Goal: Task Accomplishment & Management: Manage account settings

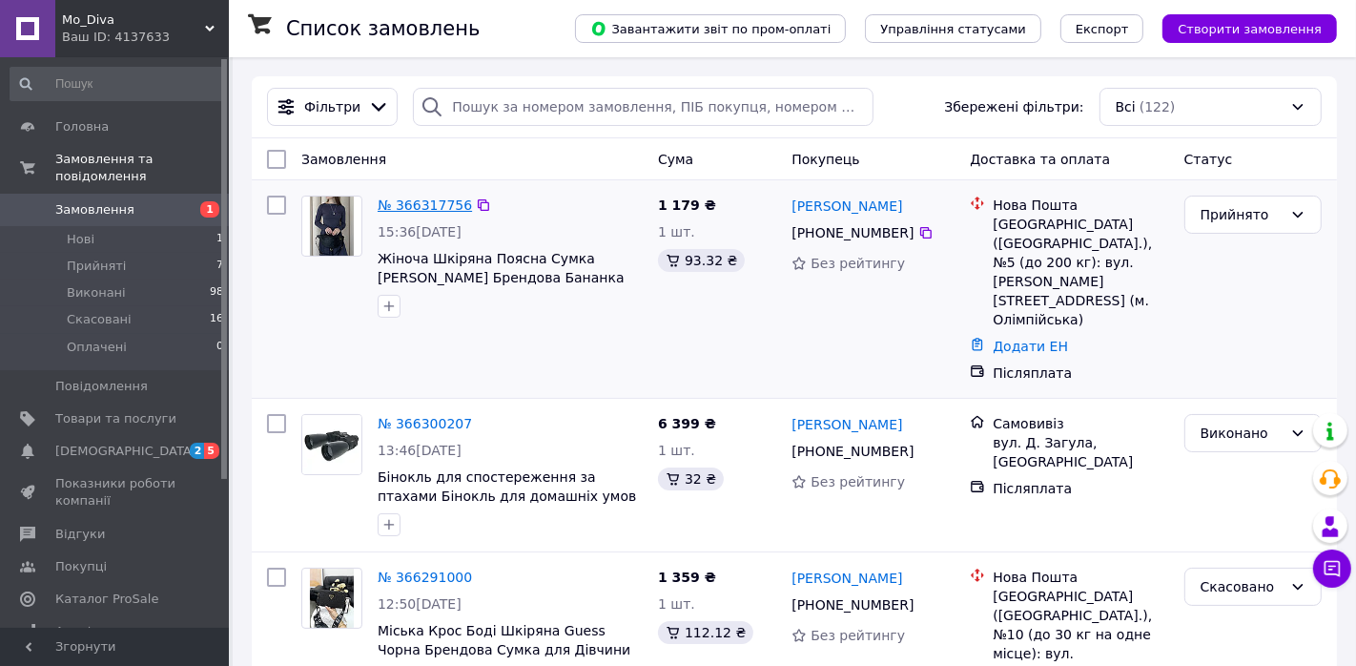
click at [441, 202] on link "№ 366317756" at bounding box center [425, 204] width 94 height 15
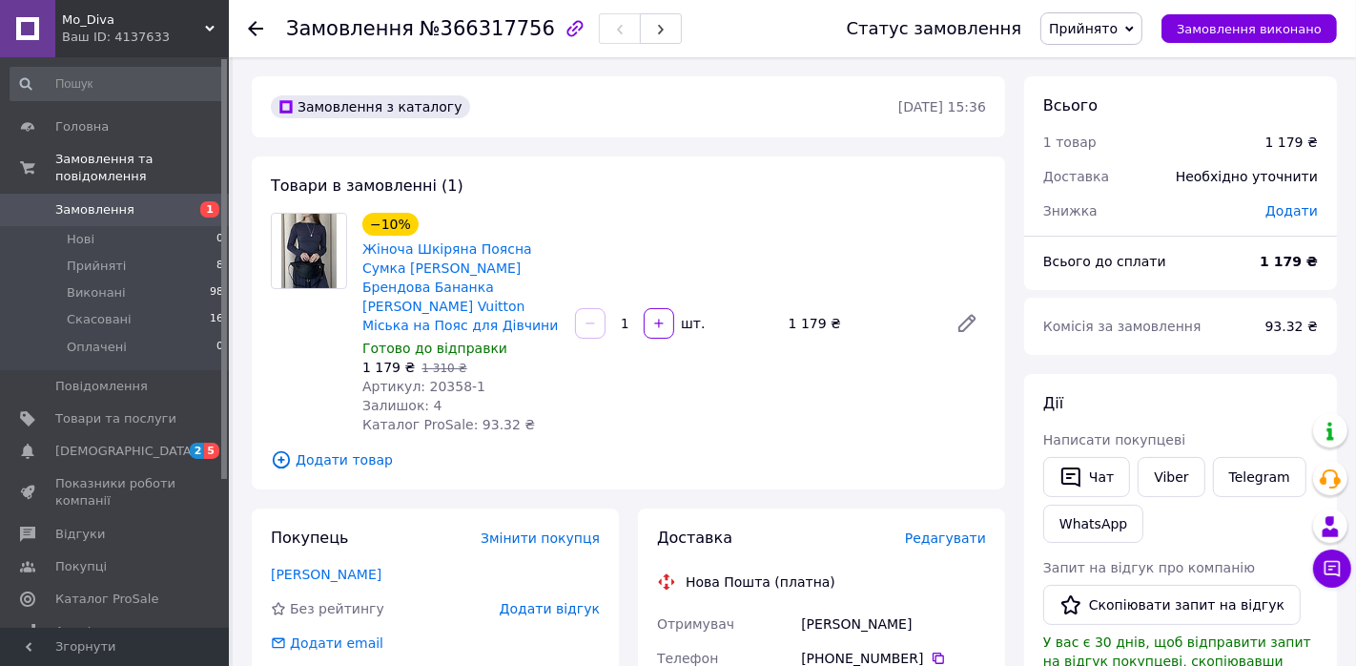
click at [450, 392] on span "Артикул: 20358-1" at bounding box center [423, 386] width 123 height 15
drag, startPoint x: 450, startPoint y: 392, endPoint x: 488, endPoint y: 392, distance: 38.1
click at [488, 392] on div "Артикул: 20358-1" at bounding box center [460, 386] width 197 height 19
copy span "20358-1"
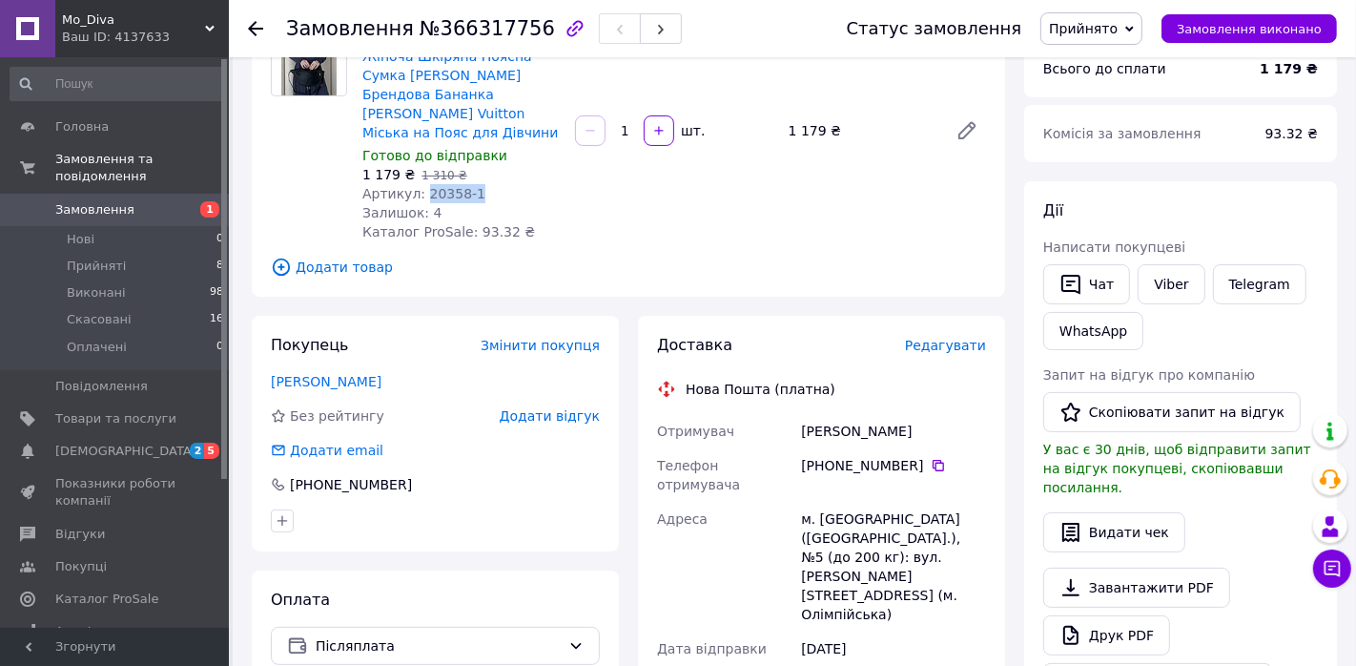
scroll to position [211, 0]
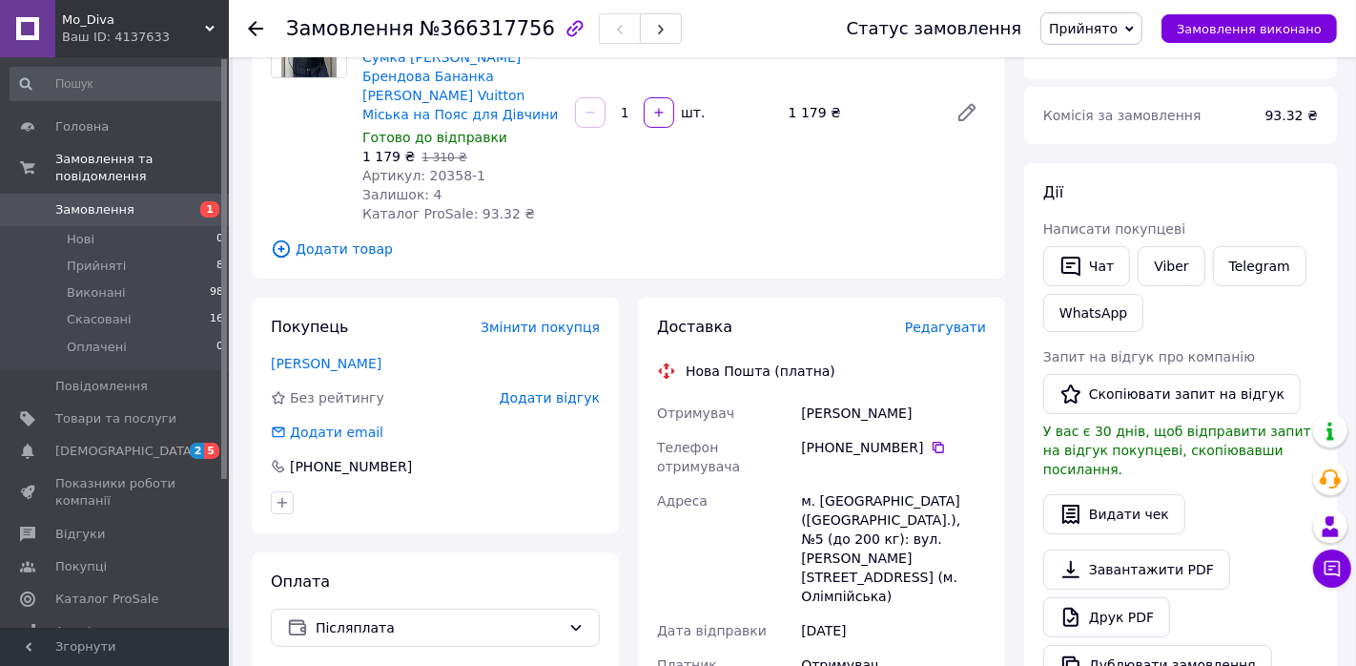
click at [830, 411] on div "[PERSON_NAME]" at bounding box center [893, 413] width 193 height 34
drag, startPoint x: 830, startPoint y: 411, endPoint x: 861, endPoint y: 411, distance: 31.5
click at [861, 411] on div "[PERSON_NAME]" at bounding box center [893, 413] width 193 height 34
copy div "Мілошунас"
click at [900, 415] on div "[PERSON_NAME]" at bounding box center [893, 413] width 193 height 34
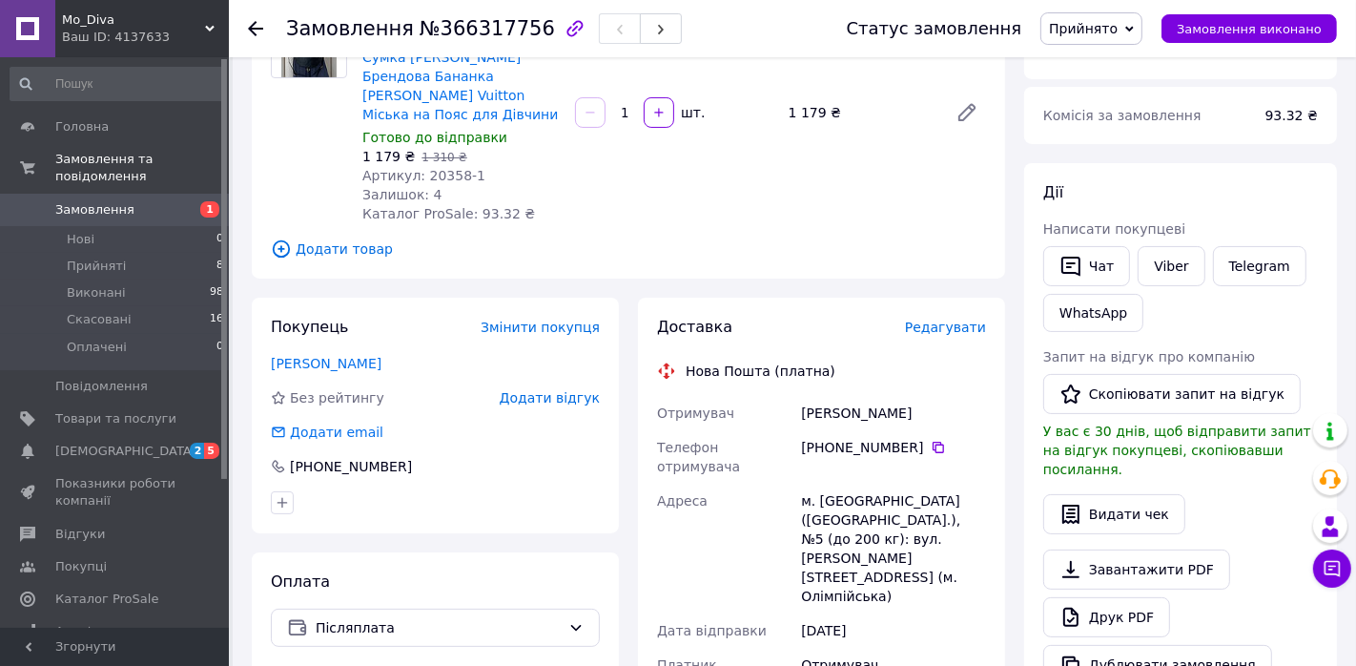
click at [900, 415] on div "[PERSON_NAME]" at bounding box center [893, 413] width 193 height 34
copy div "Вікторія"
click at [934, 441] on icon at bounding box center [938, 447] width 15 height 15
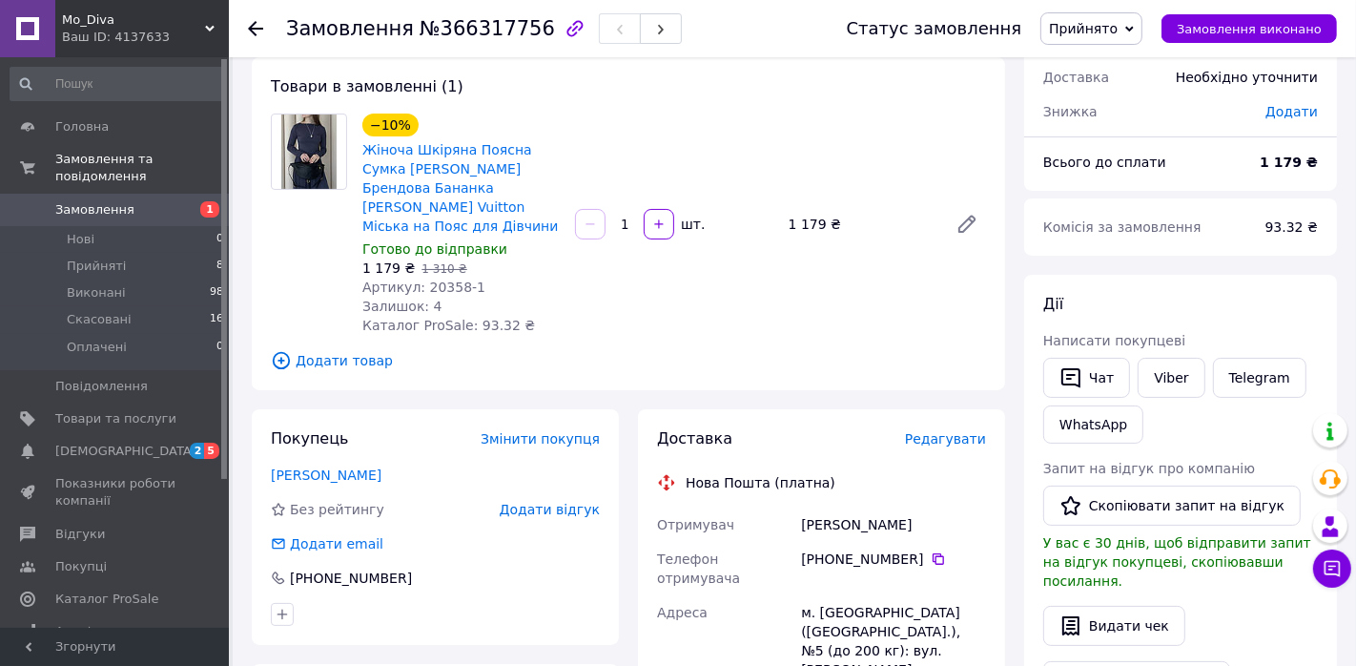
scroll to position [105, 0]
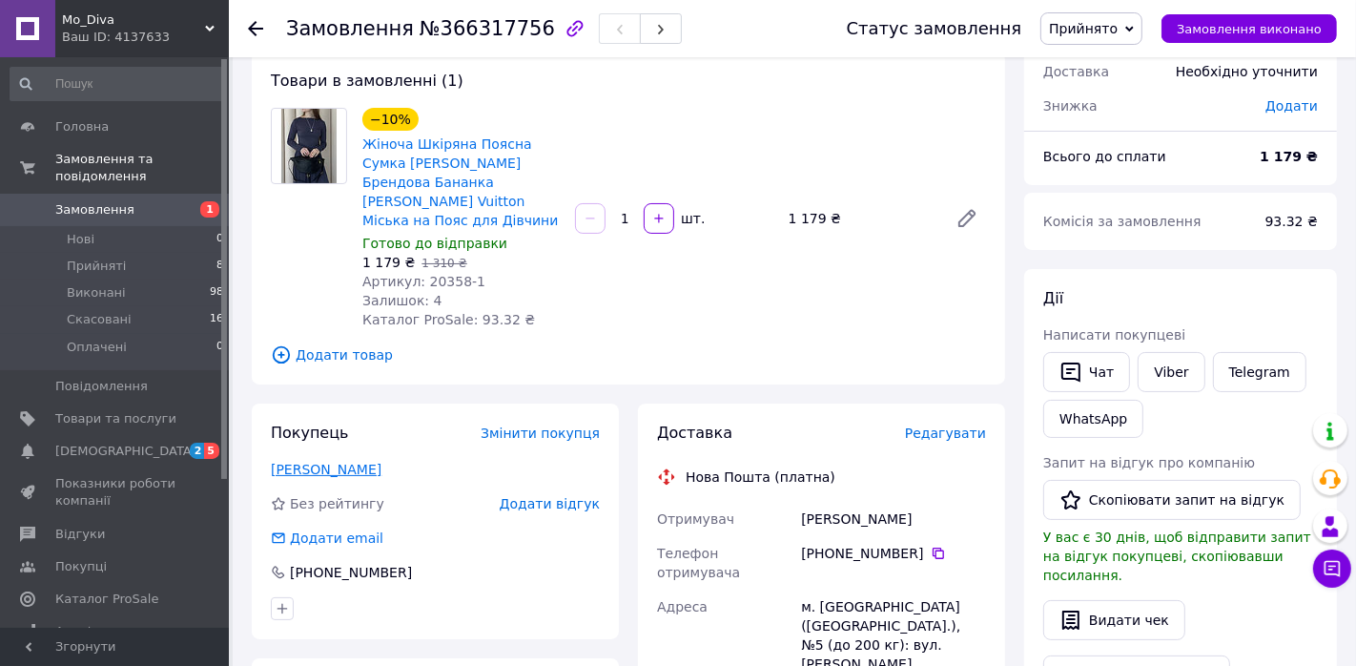
click at [316, 466] on link "[PERSON_NAME]" at bounding box center [326, 468] width 111 height 15
